Goal: Find specific page/section: Find specific page/section

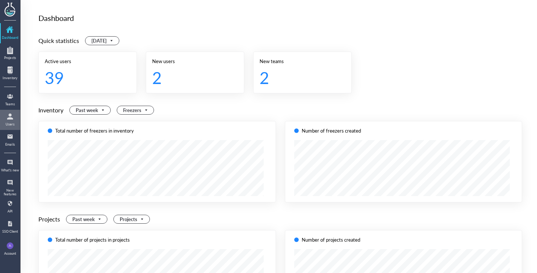
click at [6, 113] on div at bounding box center [10, 116] width 12 height 12
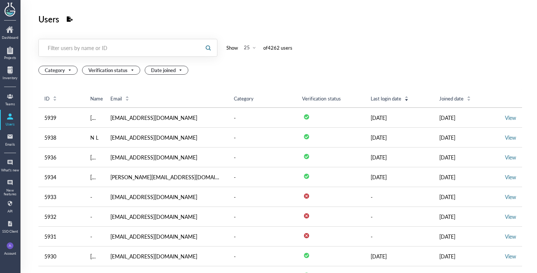
click at [88, 40] on div at bounding box center [119, 47] width 160 height 17
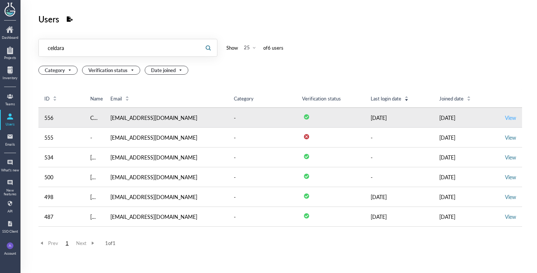
type input "celdara"
click at [505, 117] on link "View" at bounding box center [510, 117] width 11 height 7
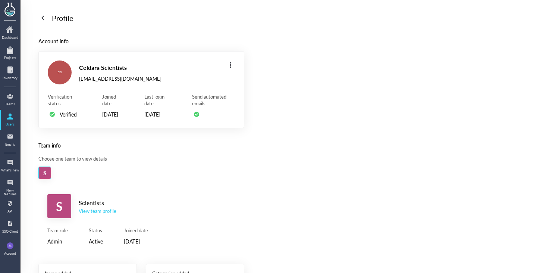
click at [99, 218] on div "S Scientists View team profile" at bounding box center [141, 206] width 188 height 24
click at [103, 214] on div "View team profile" at bounding box center [98, 210] width 38 height 7
